Goal: Task Accomplishment & Management: Manage account settings

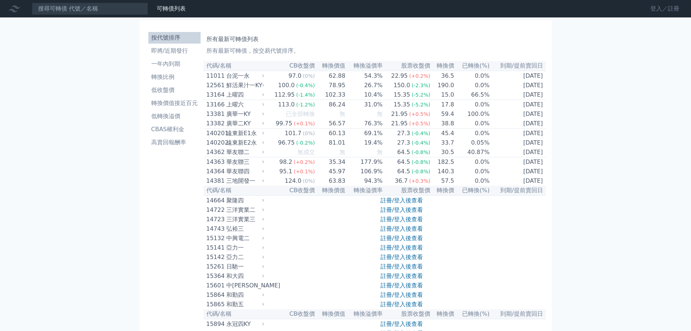
click at [663, 6] on link "登入／註冊" at bounding box center [665, 9] width 41 height 12
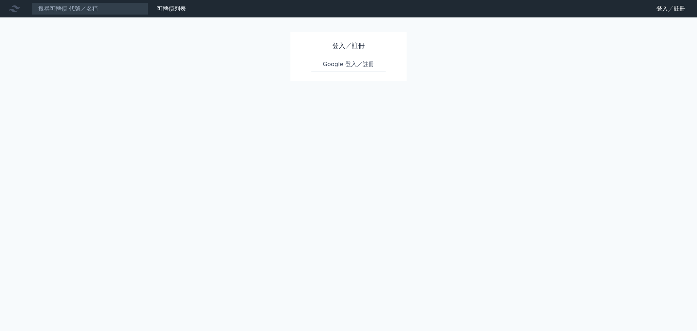
click at [339, 65] on link "Google 登入／註冊" at bounding box center [348, 64] width 75 height 15
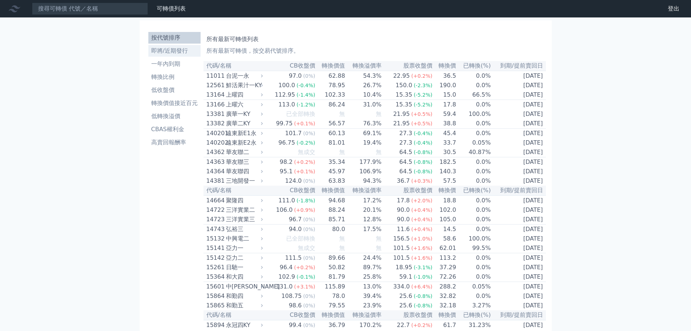
click at [174, 49] on li "即將/近期發行" at bounding box center [174, 50] width 52 height 9
